Goal: Transaction & Acquisition: Purchase product/service

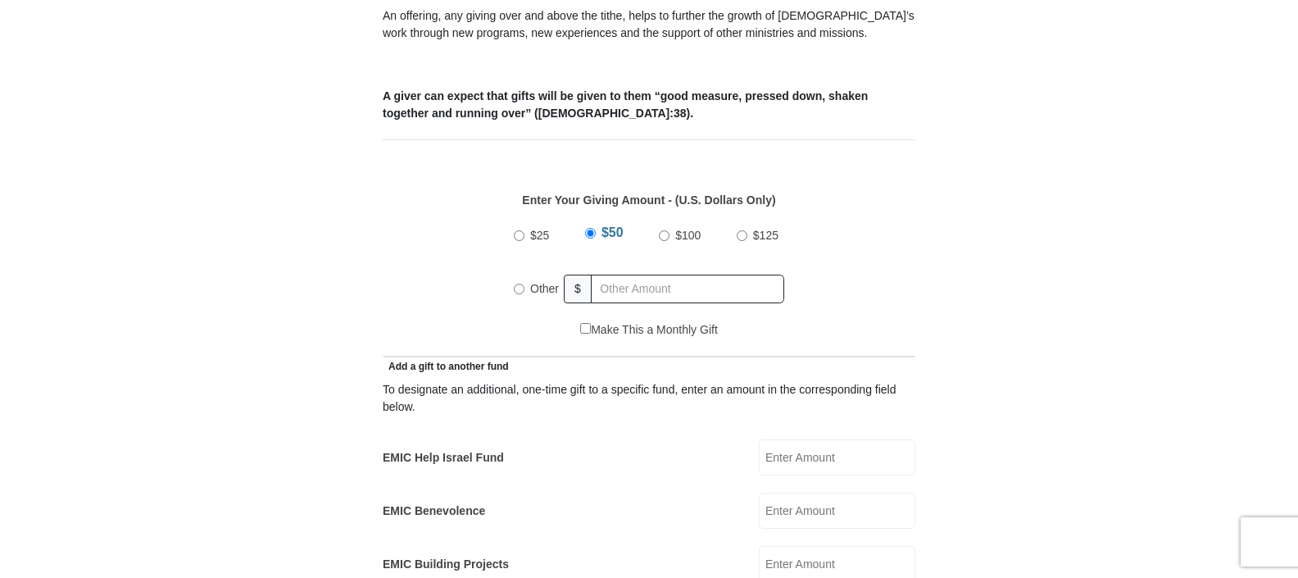
scroll to position [528, 0]
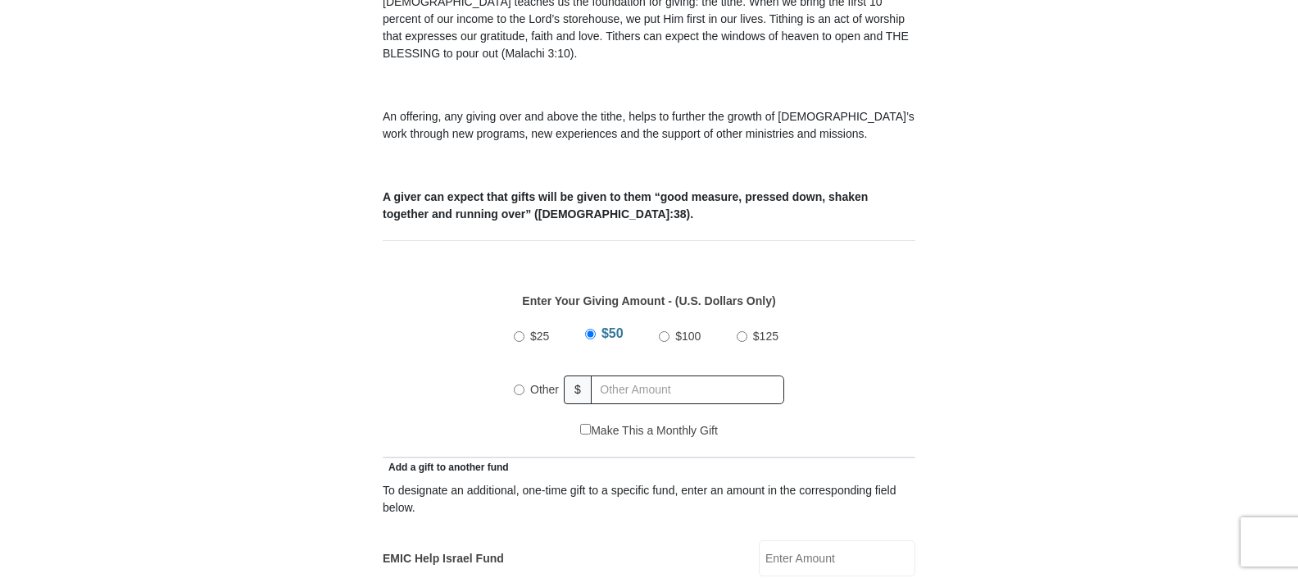
click at [527, 371] on label "Other" at bounding box center [545, 389] width 40 height 36
click at [525, 384] on input "Other" at bounding box center [519, 389] width 11 height 11
radio input "true"
click at [620, 375] on input "text" at bounding box center [691, 389] width 188 height 29
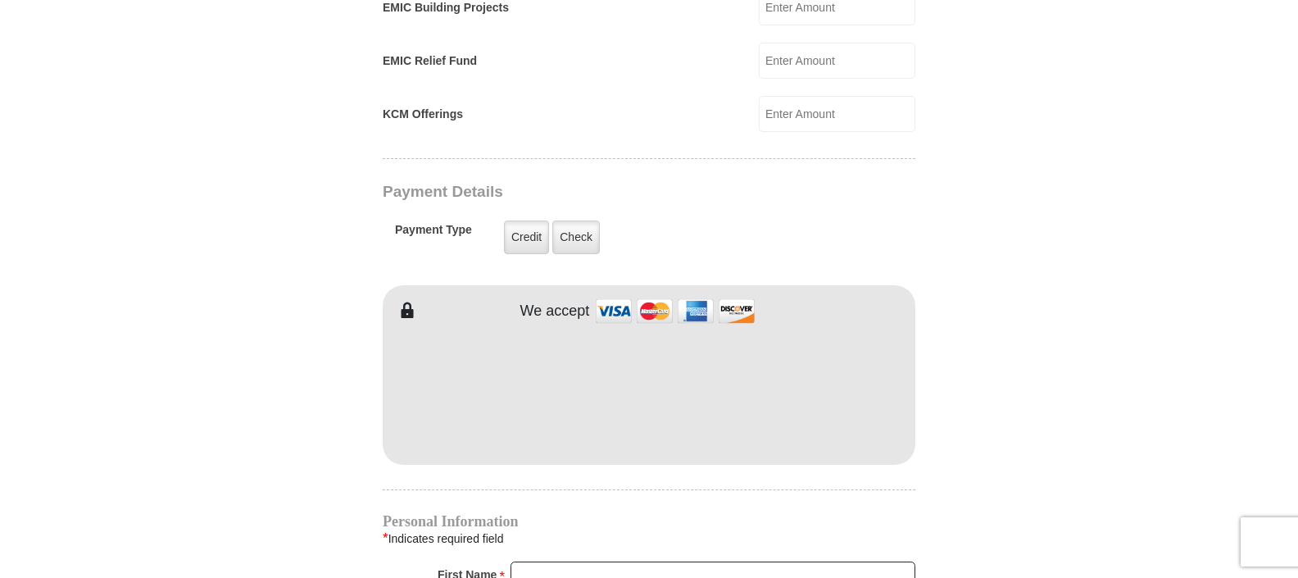
scroll to position [1189, 0]
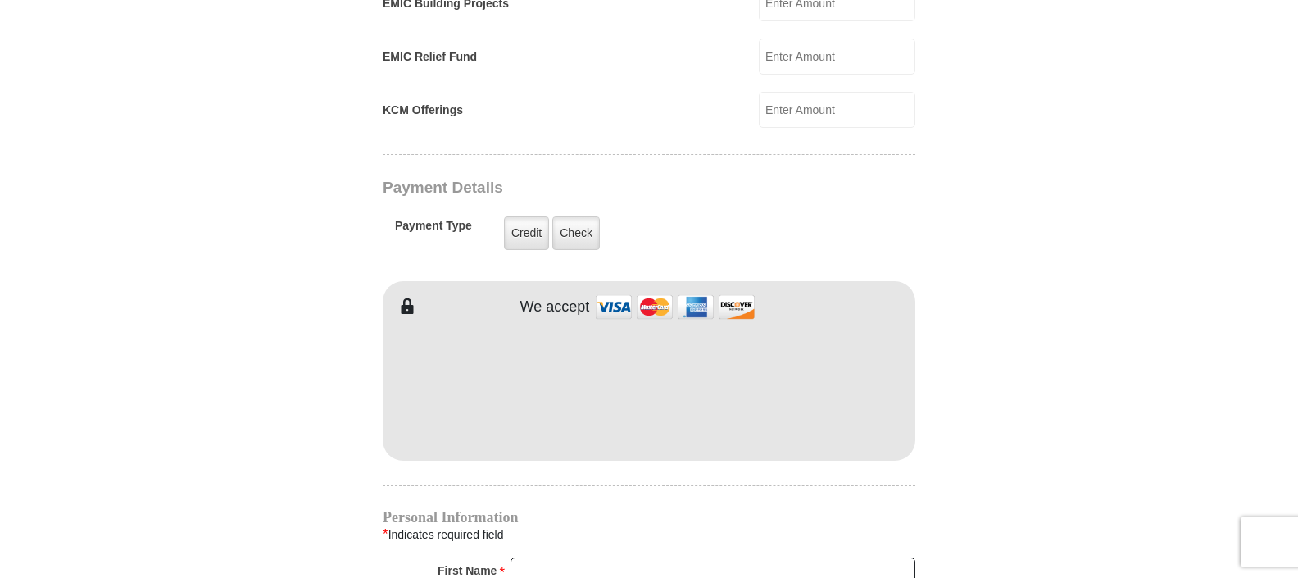
type input "35"
click at [562, 557] on input "First Name *" at bounding box center [713, 571] width 405 height 28
type input "Jeanette"
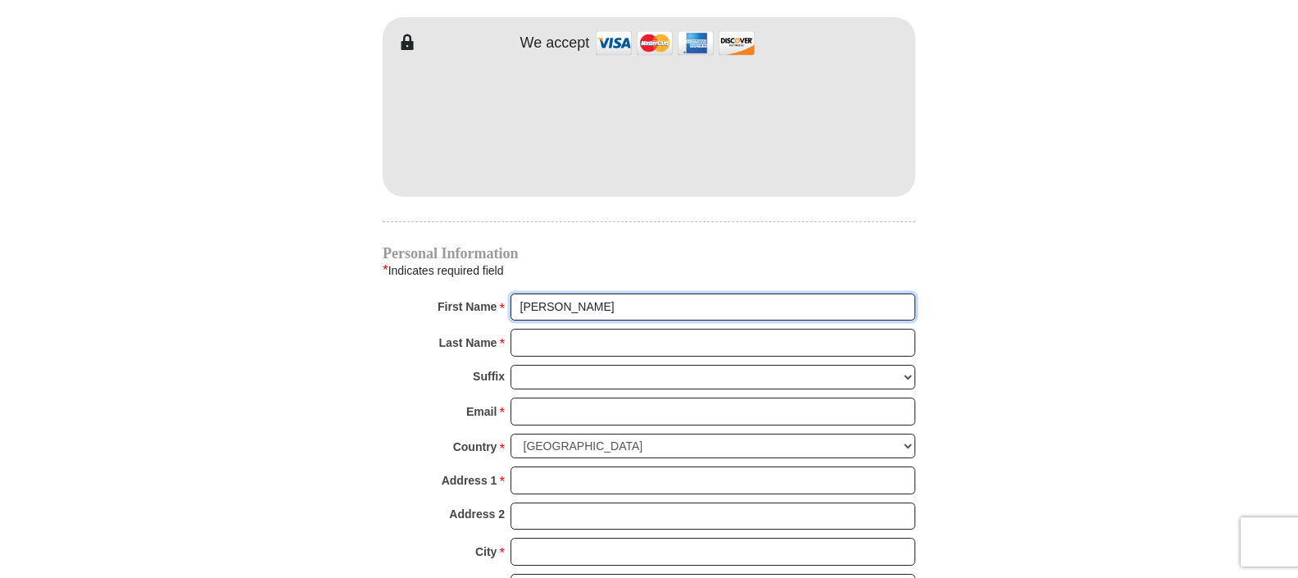
scroll to position [1562, 0]
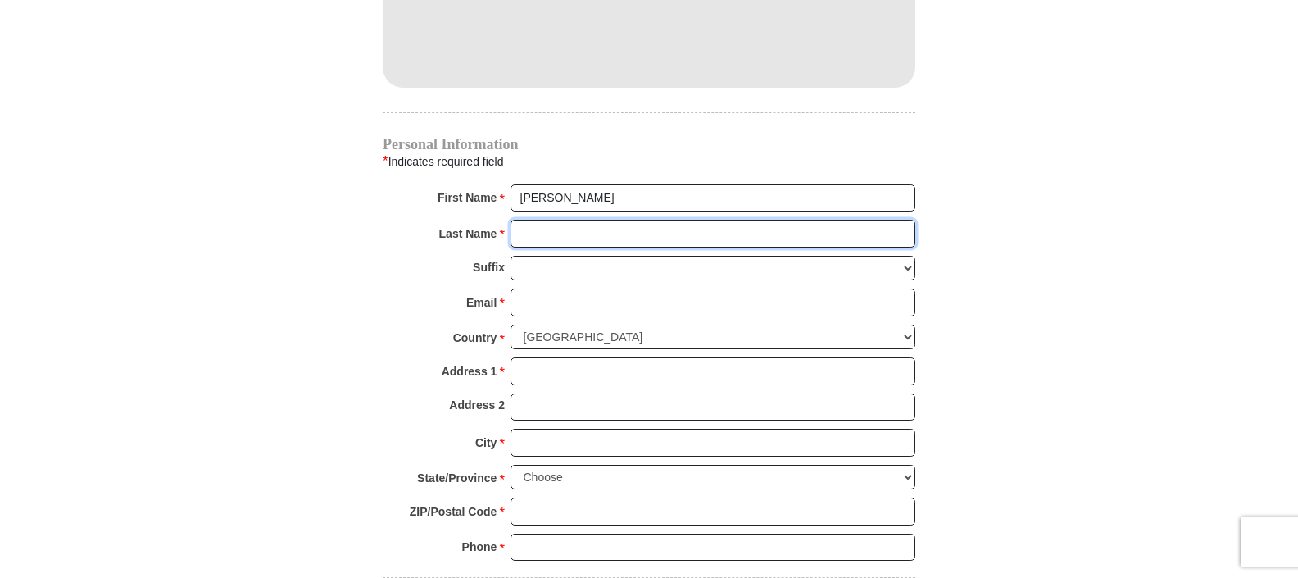
click at [519, 220] on input "Last Name *" at bounding box center [713, 234] width 405 height 28
type input "Gassaway"
click at [510, 289] on div "Email *" at bounding box center [488, 307] width 44 height 36
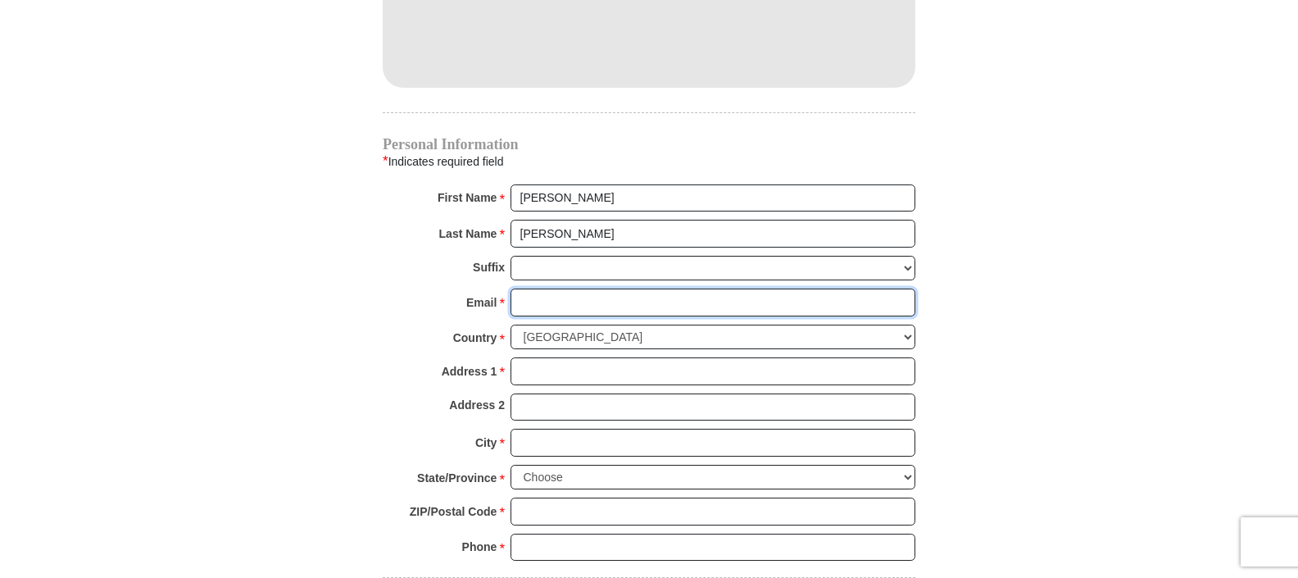
click at [529, 289] on input "Email *" at bounding box center [713, 303] width 405 height 28
click at [563, 293] on input "Email *" at bounding box center [713, 303] width 405 height 28
type input "jeanettegassaway@hotmail.com"
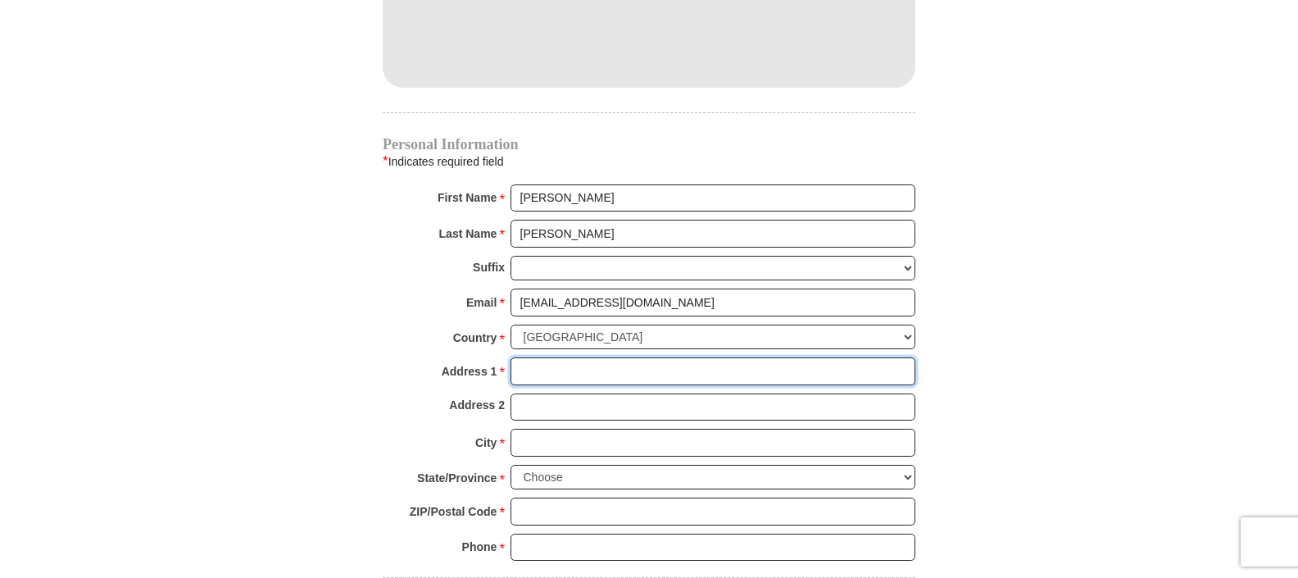
type input "25302 State Route 772"
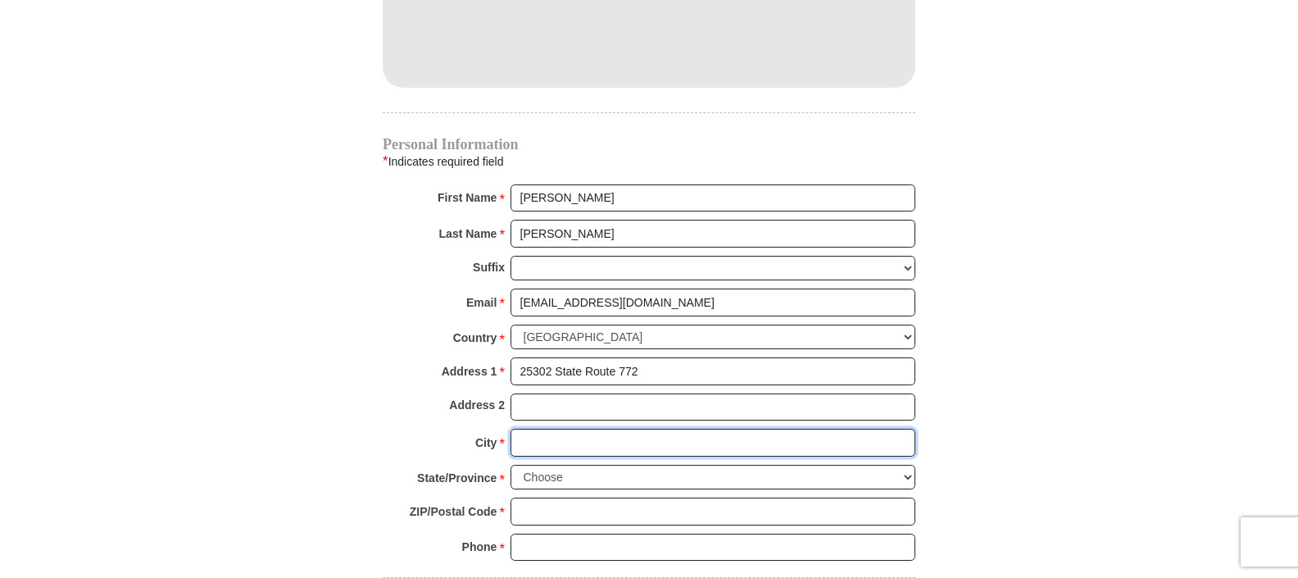
type input "Waverly"
select select "OH"
type input "45690"
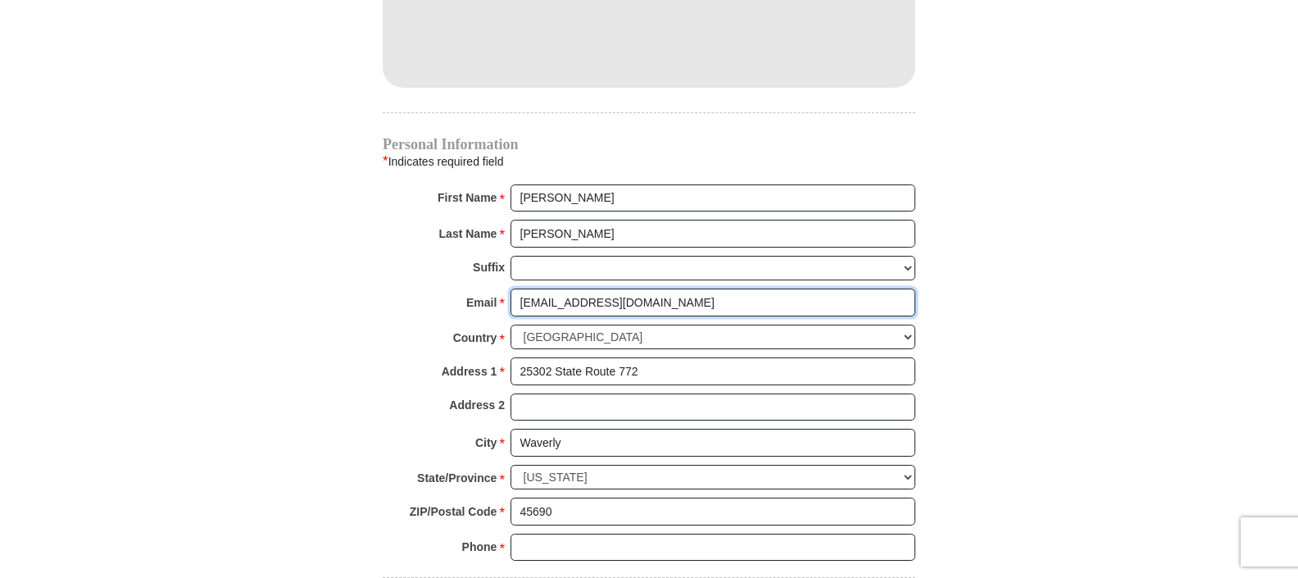
drag, startPoint x: 710, startPoint y: 284, endPoint x: 490, endPoint y: 286, distance: 219.7
click at [490, 289] on div "Email * jeanettegassaway@hotmail.com Please enter Email The email address you h…" at bounding box center [649, 307] width 533 height 36
type input "jmgassaway@gmail.com"
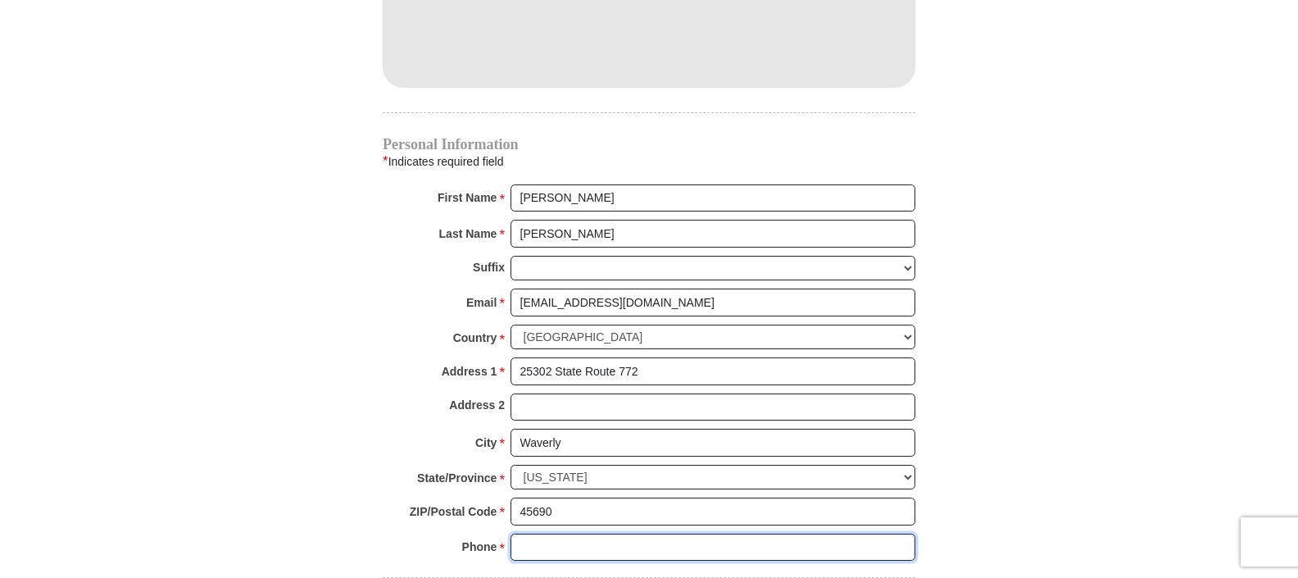
type input "7407082609"
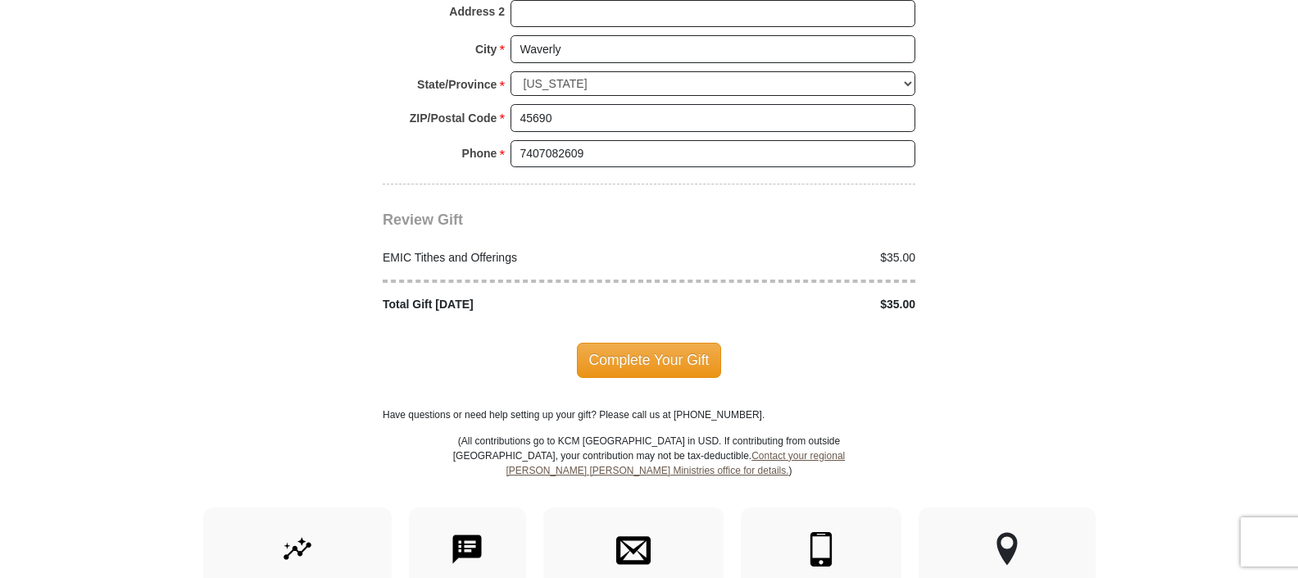
scroll to position [2065, 0]
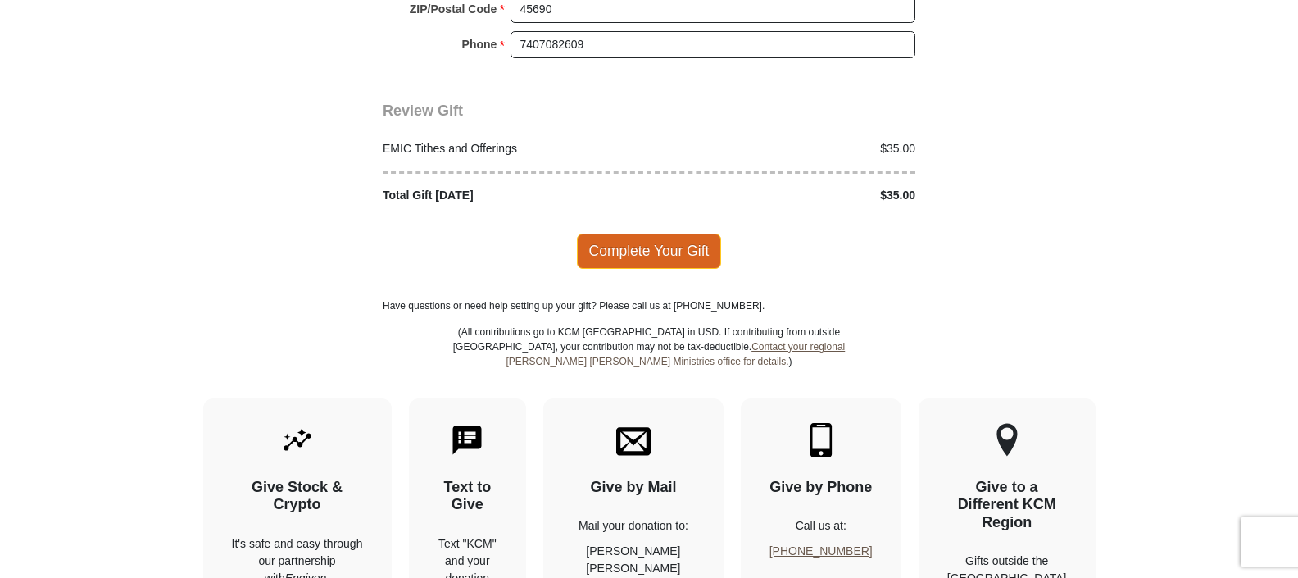
click at [701, 237] on span "Complete Your Gift" at bounding box center [649, 251] width 145 height 34
